Goal: Information Seeking & Learning: Learn about a topic

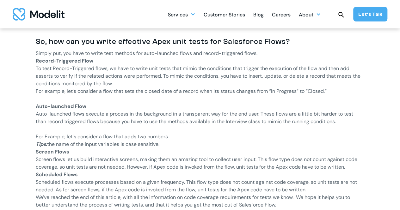
scroll to position [775, 0]
click at [95, 105] on p "‍ Auto-launched Flow" at bounding box center [200, 106] width 329 height 8
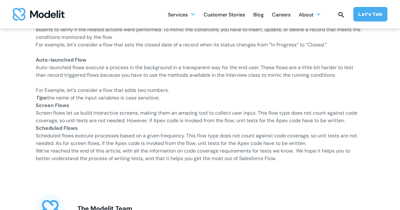
scroll to position [821, 0]
click at [79, 122] on p "Screen flows let us build interactive screens, making them an amazing tool to c…" at bounding box center [200, 116] width 329 height 15
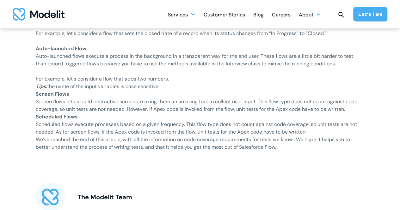
scroll to position [833, 0]
click at [125, 120] on p "Scheduled Flows" at bounding box center [200, 116] width 329 height 8
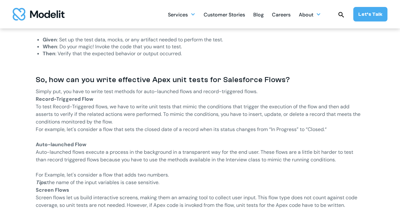
scroll to position [735, 0]
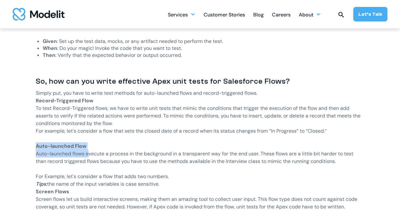
drag, startPoint x: 32, startPoint y: 149, endPoint x: 90, endPoint y: 150, distance: 58.1
click at [90, 150] on p "Auto-launched flows execute a process in the background in a transparent way fo…" at bounding box center [200, 161] width 329 height 23
click at [89, 148] on p "‍ Auto-launched Flow" at bounding box center [200, 146] width 329 height 8
drag, startPoint x: 35, startPoint y: 147, endPoint x: 81, endPoint y: 148, distance: 46.1
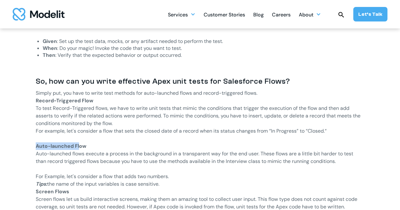
click at [54, 146] on strong "Auto-launched Flow" at bounding box center [61, 146] width 51 height 7
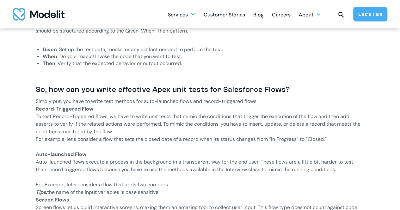
scroll to position [726, 0]
click at [39, 111] on strong "Record-Triggered Flow" at bounding box center [64, 109] width 57 height 7
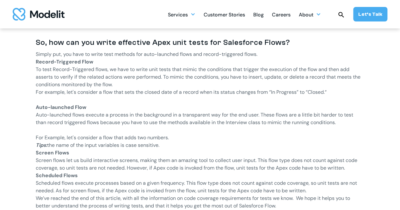
scroll to position [787, 0]
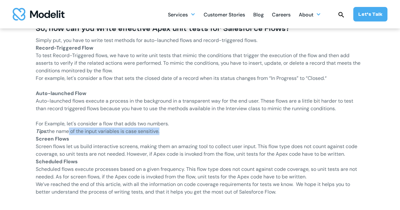
drag, startPoint x: 35, startPoint y: 138, endPoint x: 73, endPoint y: 135, distance: 38.4
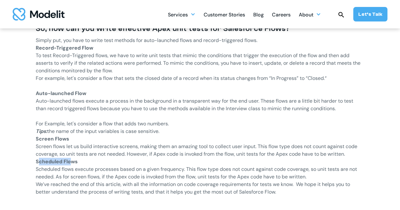
drag, startPoint x: 37, startPoint y: 160, endPoint x: 74, endPoint y: 161, distance: 36.4
click at [74, 161] on strong "Scheduled Flows" at bounding box center [57, 161] width 42 height 7
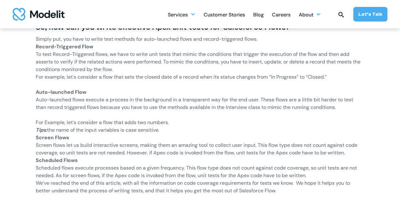
scroll to position [789, 0]
drag, startPoint x: 37, startPoint y: 139, endPoint x: 55, endPoint y: 141, distance: 18.4
click at [55, 141] on p "Screen flows let us build interactive screens, making them an amazing tool to c…" at bounding box center [200, 148] width 329 height 15
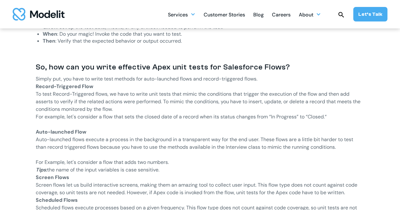
scroll to position [748, 0]
drag, startPoint x: 35, startPoint y: 127, endPoint x: 85, endPoint y: 123, distance: 50.5
click at [95, 146] on p "Auto-launched flows execute a process in the background in a transparent way fo…" at bounding box center [200, 147] width 329 height 23
click at [45, 90] on p "Record-Triggered Flow" at bounding box center [200, 87] width 329 height 8
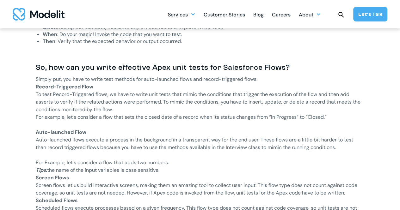
click at [65, 109] on p "To test Record-Triggered flows, we have to write unit tests that mimic the cond…" at bounding box center [200, 102] width 329 height 23
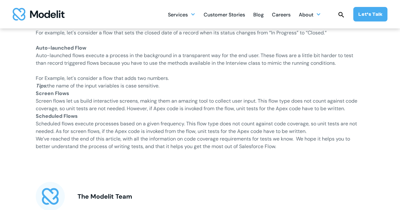
scroll to position [833, 0]
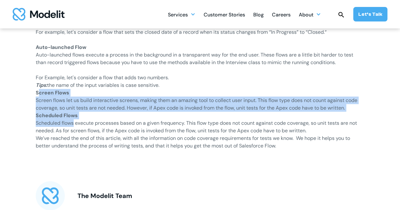
drag, startPoint x: 37, startPoint y: 94, endPoint x: 74, endPoint y: 125, distance: 48.2
click at [74, 125] on p "Scheduled flows execute processes based on a given frequency. This flow type do…" at bounding box center [200, 126] width 329 height 15
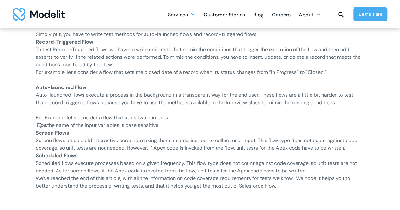
scroll to position [793, 0]
click at [70, 131] on p "Screen Flows" at bounding box center [200, 134] width 329 height 8
drag, startPoint x: 70, startPoint y: 131, endPoint x: 33, endPoint y: 133, distance: 36.1
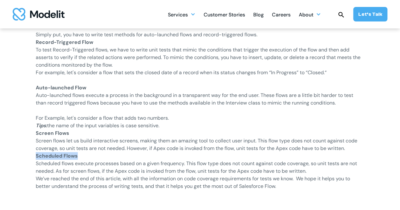
drag, startPoint x: 32, startPoint y: 156, endPoint x: 72, endPoint y: 155, distance: 40.1
click at [72, 155] on strong "Scheduled Flows" at bounding box center [57, 156] width 42 height 7
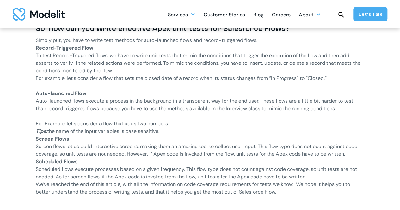
scroll to position [787, 0]
click at [154, 154] on p "Screen flows let us build interactive screens, making them an amazing tool to c…" at bounding box center [200, 150] width 329 height 15
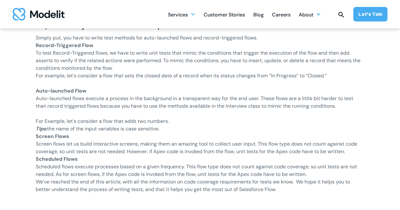
scroll to position [791, 0]
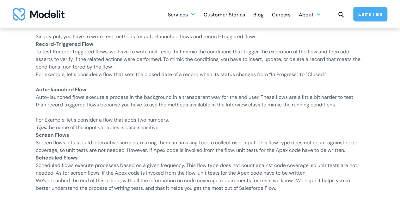
click at [178, 155] on p "Scheduled Flows" at bounding box center [200, 158] width 329 height 8
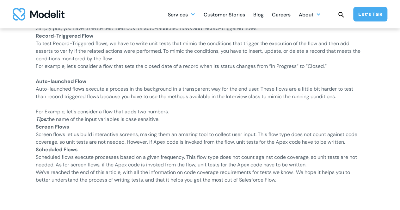
scroll to position [801, 0]
